Goal: Transaction & Acquisition: Subscribe to service/newsletter

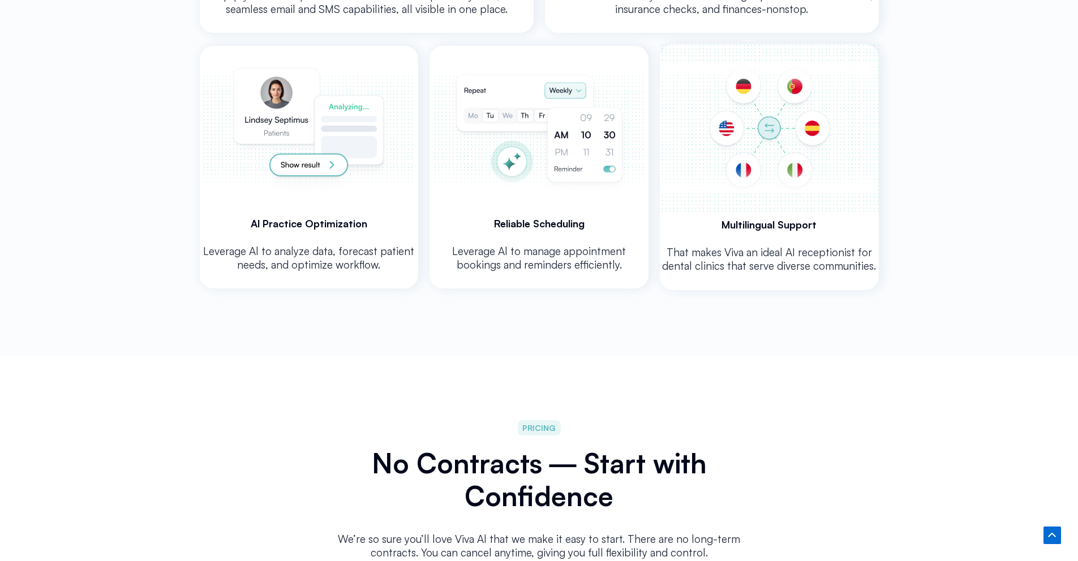
scroll to position [2781, 0]
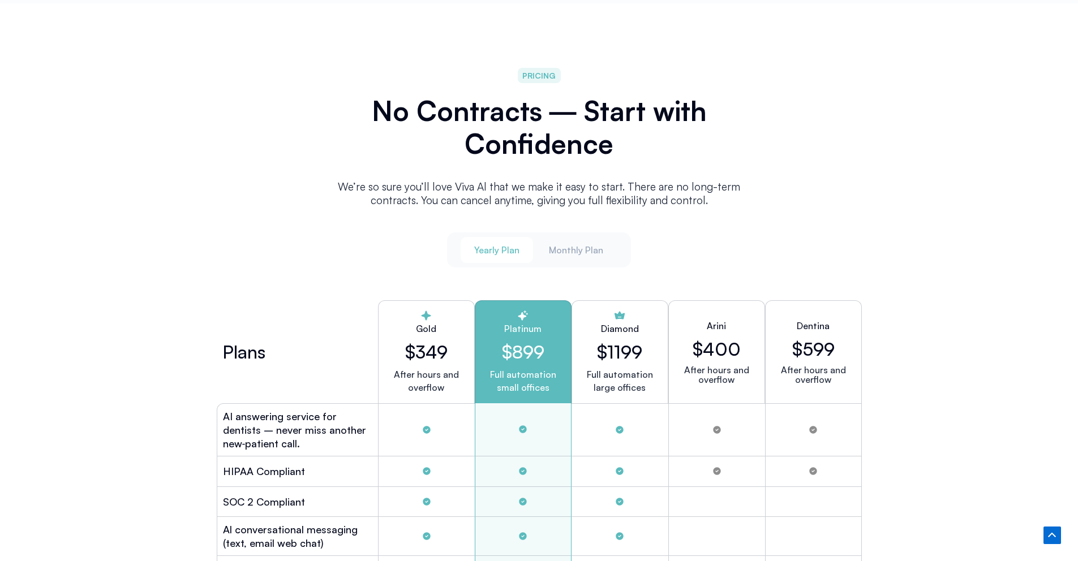
scroll to position [2910, 0]
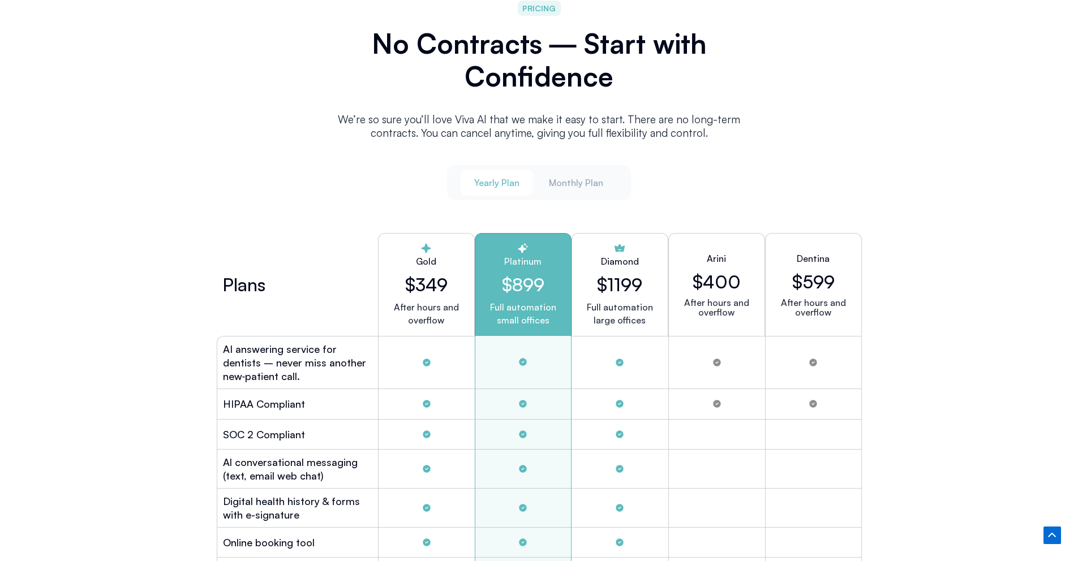
click at [455, 301] on p "After hours and overflow" at bounding box center [425, 314] width 77 height 26
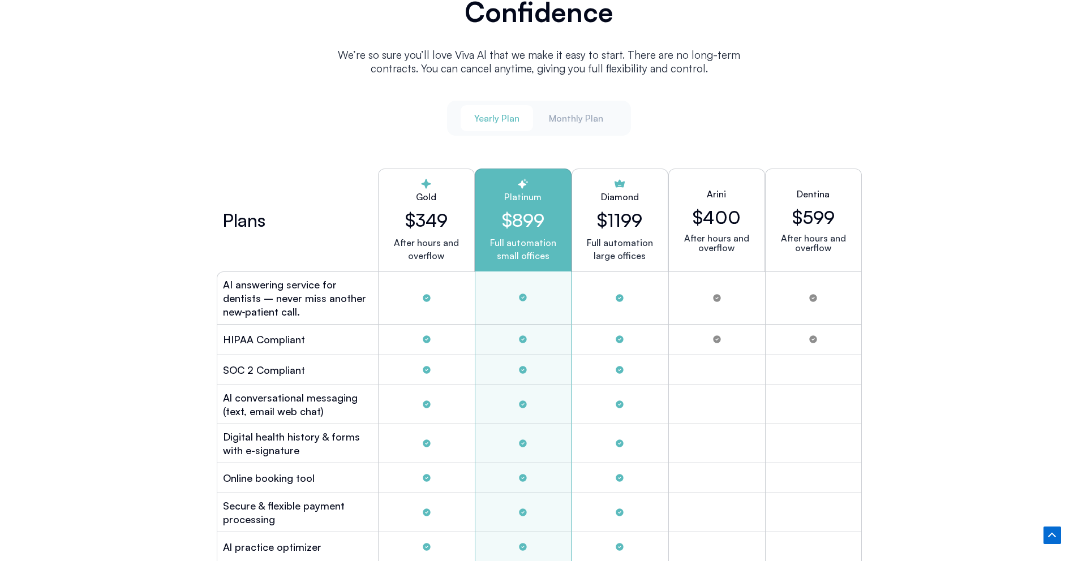
scroll to position [3033, 0]
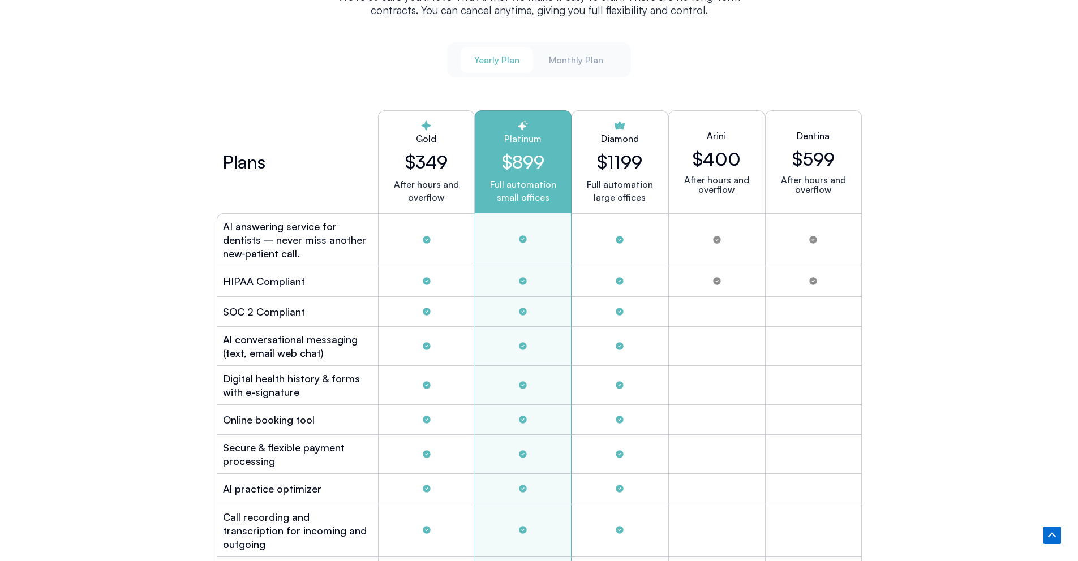
click at [742, 187] on p "After hours and overflow" at bounding box center [716, 184] width 77 height 19
click at [798, 167] on div "Dentina $599 After hours and overflow" at bounding box center [813, 161] width 97 height 103
click at [789, 178] on p "After hours and overflow" at bounding box center [812, 184] width 77 height 19
click at [707, 182] on p "After hours and overflow" at bounding box center [716, 184] width 77 height 19
drag, startPoint x: 707, startPoint y: 182, endPoint x: 874, endPoint y: 173, distance: 167.1
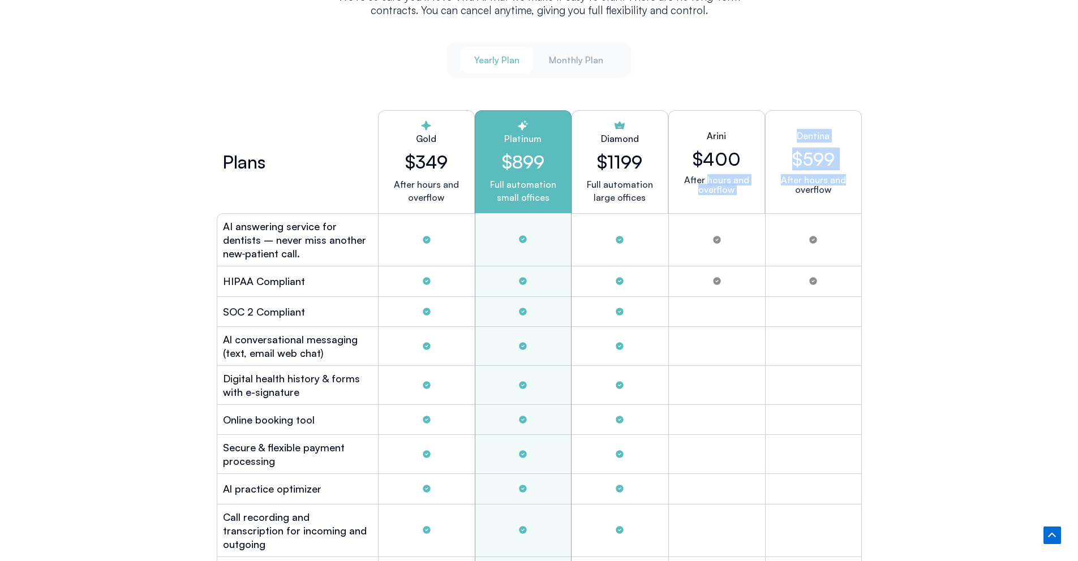
click at [874, 173] on div "Yearly Plan Monthly Plan Plans Gold $349 After hours and overflow Platinum $899…" at bounding box center [539, 472] width 679 height 882
click at [808, 182] on p "After hours and overflow" at bounding box center [812, 184] width 77 height 19
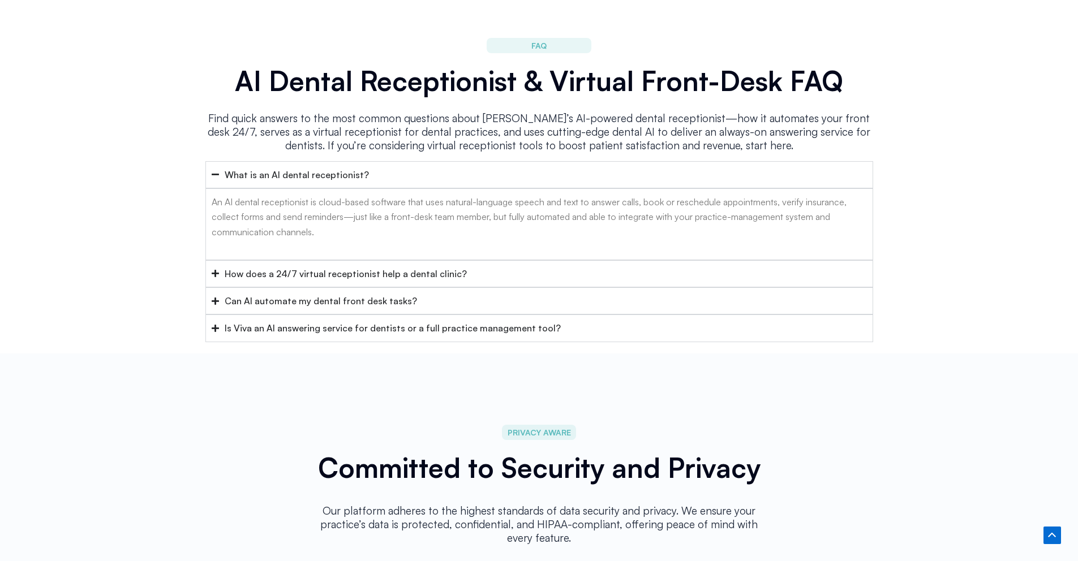
scroll to position [5230, 0]
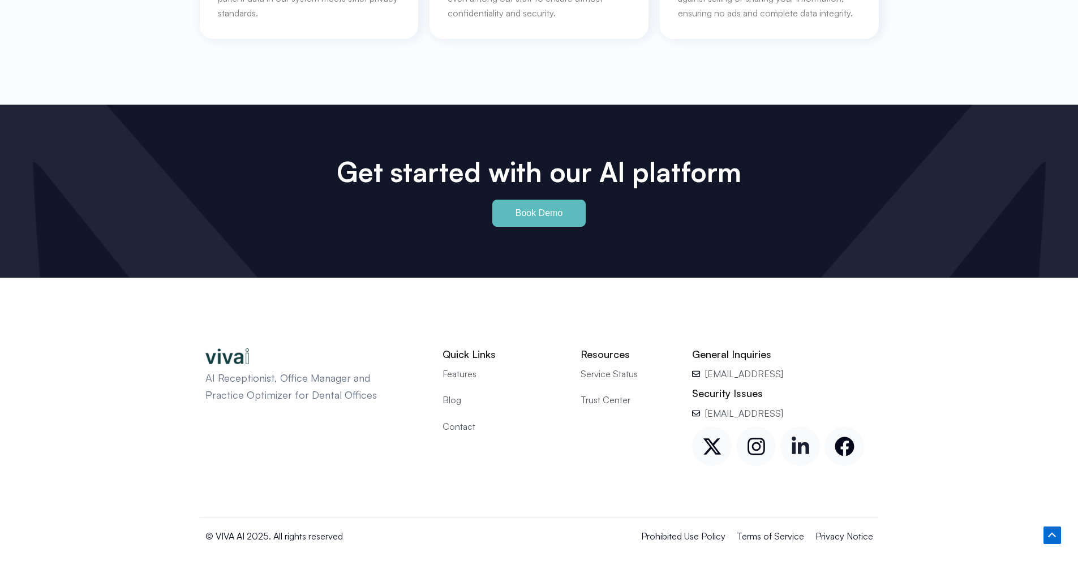
click at [788, 432] on link "Linkedin-in" at bounding box center [800, 447] width 40 height 40
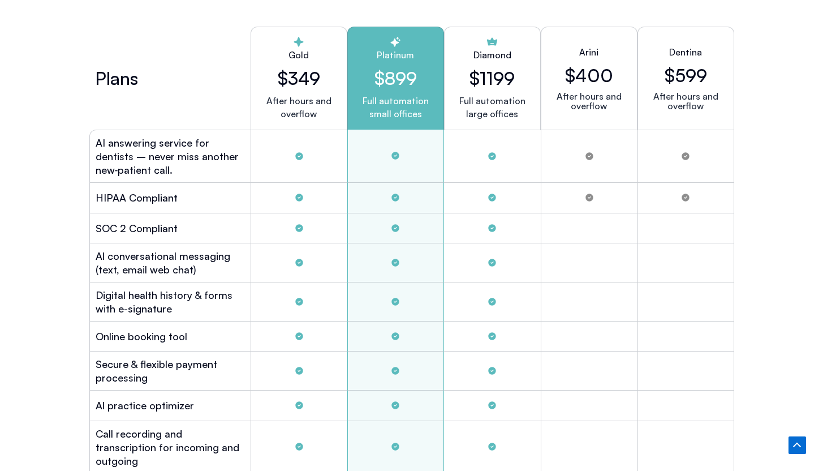
scroll to position [3175, 0]
